Goal: Task Accomplishment & Management: Use online tool/utility

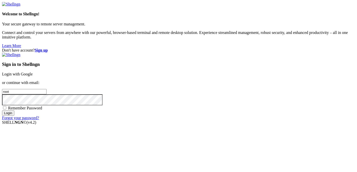
click at [33, 72] on link "Login with Google" at bounding box center [17, 74] width 31 height 4
type input "root"
click at [33, 72] on link "Login with Google" at bounding box center [17, 74] width 31 height 4
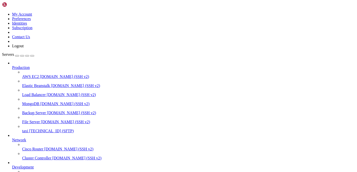
scroll to position [58, 0]
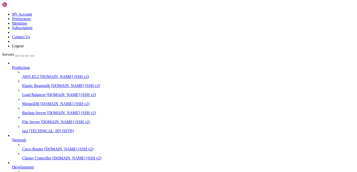
type input "/var/www/html/admin/routes"
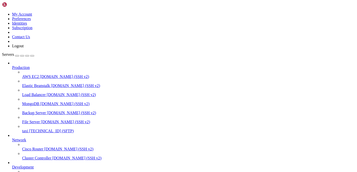
scroll to position [0, 0]
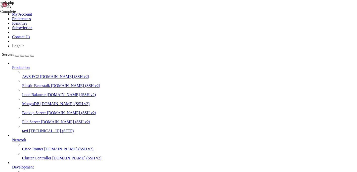
type input "ood/create"
type textarea "Route::get('/food/create', [App\Http\Controllers\FoodController::class, 'create…"
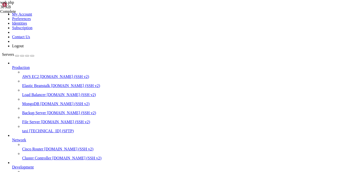
type input "/var/www/html/admin/app/Http/Controllers"
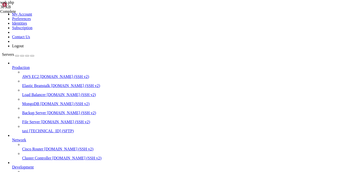
type textarea "}"
drag, startPoint x: 163, startPoint y: 20, endPoint x: 117, endPoint y: 19, distance: 46.0
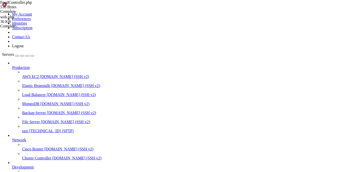
type input "/var/www/html/admin/resources/views/foods"
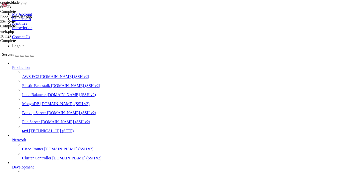
type input "dispr"
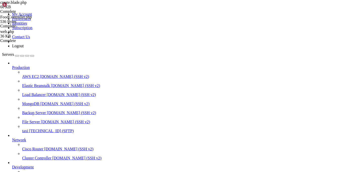
drag, startPoint x: 129, startPoint y: 35, endPoint x: 163, endPoint y: 153, distance: 122.2
type textarea "'description': description,"
paste input "Price"
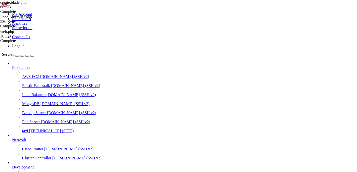
scroll to position [0, 2]
type input "disPrice"
type textarea "};"
paste input "count"
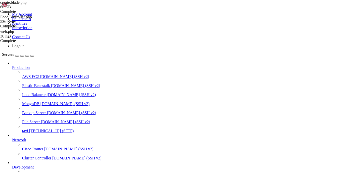
type input "discount"
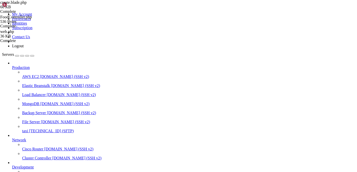
scroll to position [1617, 0]
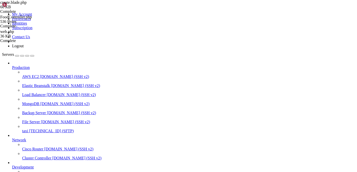
scroll to position [166, 0]
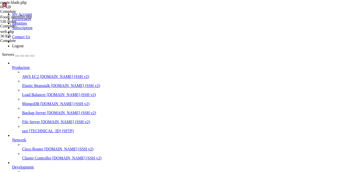
paste textarea "price"
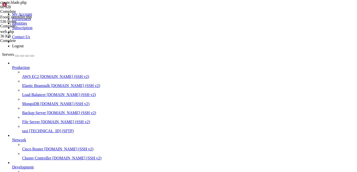
type textarea "'disPrice': price.toString(),"
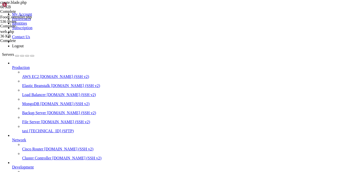
type input "firestore"
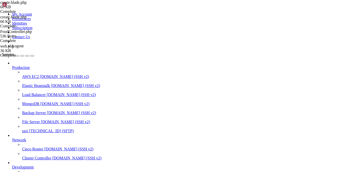
drag, startPoint x: 122, startPoint y: 83, endPoint x: 167, endPoint y: 79, distance: 45.1
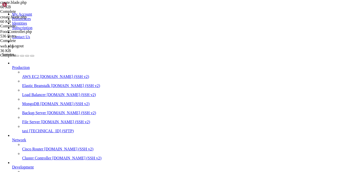
type textarea "var database = firebase.firestore();"
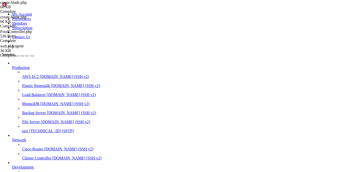
type input "dispr"
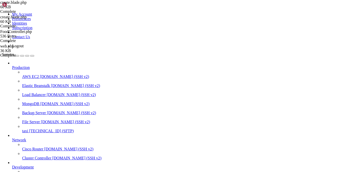
type textarea "await storeProductImageData().then(async (IMG) => { if (IMG.length > 0) {"
